Goal: Find specific page/section: Find specific page/section

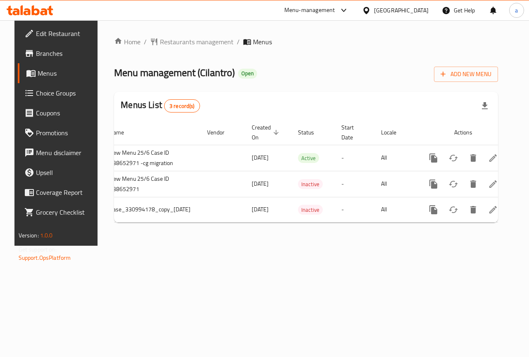
scroll to position [0, 51]
click at [52, 54] on span "Branches" at bounding box center [66, 53] width 60 height 10
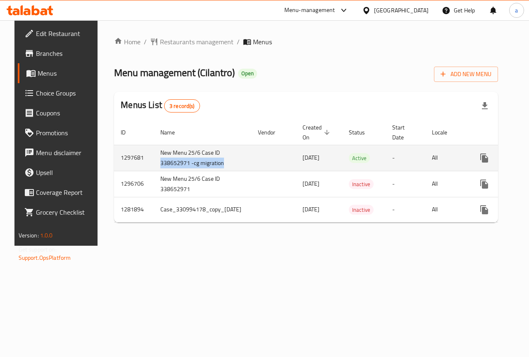
drag, startPoint x: 211, startPoint y: 151, endPoint x: 240, endPoint y: 158, distance: 30.1
click at [240, 158] on td "New Menu 25/6 Case ID 338652971 -cg migration" at bounding box center [203, 158] width 98 height 26
click at [239, 157] on td "New Menu 25/6 Case ID 338652971 -cg migration" at bounding box center [203, 158] width 98 height 26
drag, startPoint x: 239, startPoint y: 152, endPoint x: 211, endPoint y: 155, distance: 28.3
click at [211, 155] on td "New Menu 25/6 Case ID 338652971 -cg migration" at bounding box center [203, 158] width 98 height 26
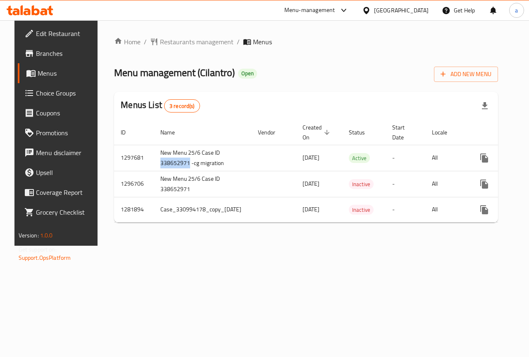
copy td "338652971"
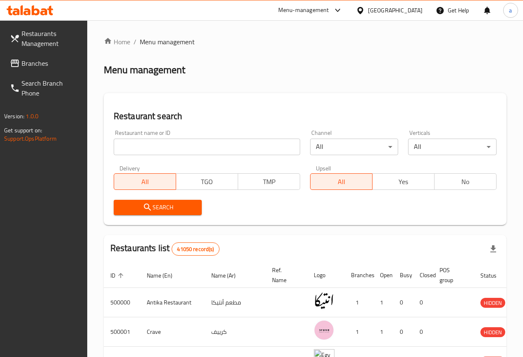
click at [44, 62] on span "Branches" at bounding box center [50, 63] width 59 height 10
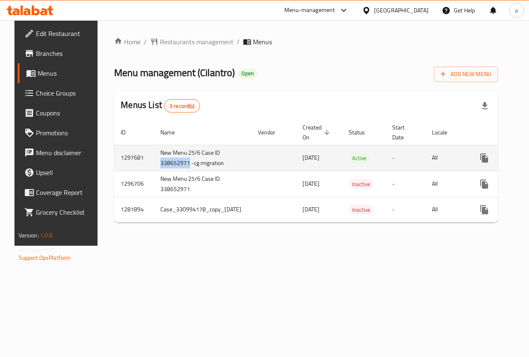
drag, startPoint x: 212, startPoint y: 152, endPoint x: 239, endPoint y: 156, distance: 27.5
click at [239, 156] on td "New Menu 25/6 Case ID 338652971 -cg migration" at bounding box center [203, 158] width 98 height 26
copy td "338652971"
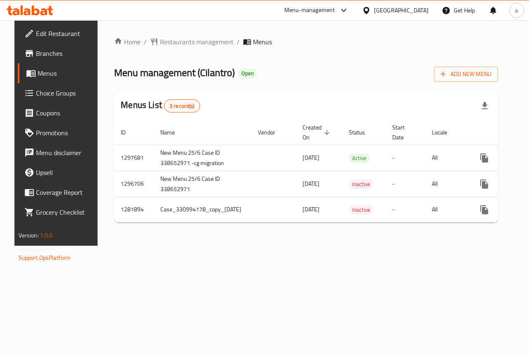
click at [179, 245] on div "Home / Restaurants management / Menus Menu management ( Cilantro ) Open Add New…" at bounding box center [306, 132] width 417 height 225
click at [59, 55] on span "Branches" at bounding box center [66, 53] width 60 height 10
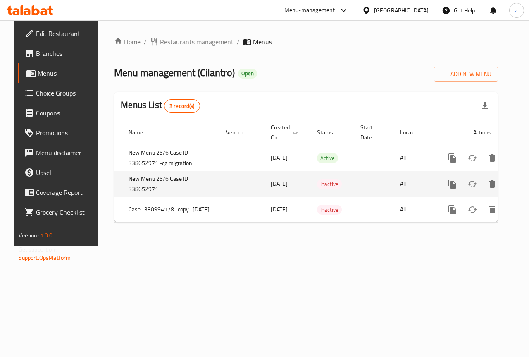
scroll to position [0, 51]
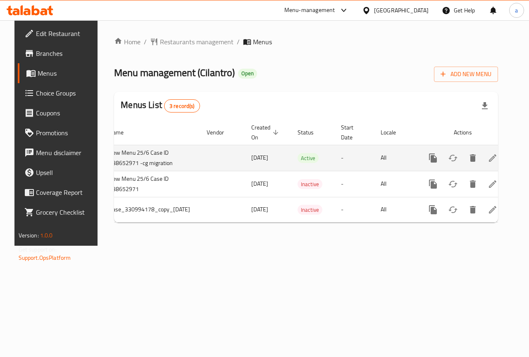
click at [495, 158] on icon "enhanced table" at bounding box center [492, 157] width 7 height 7
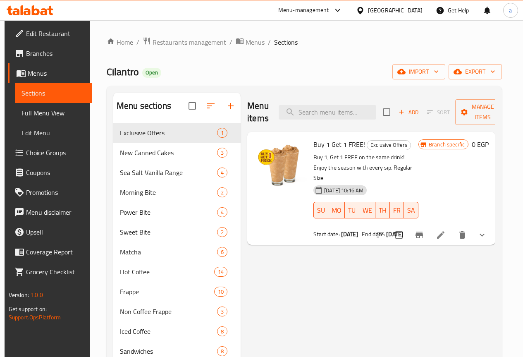
click at [71, 74] on span "Menus" at bounding box center [56, 73] width 57 height 10
